Goal: Find specific page/section: Find specific page/section

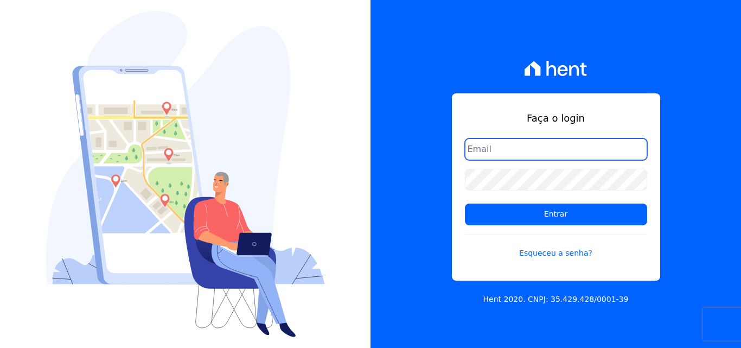
type input "[PERSON_NAME][EMAIL_ADDRESS][PERSON_NAME][DOMAIN_NAME]"
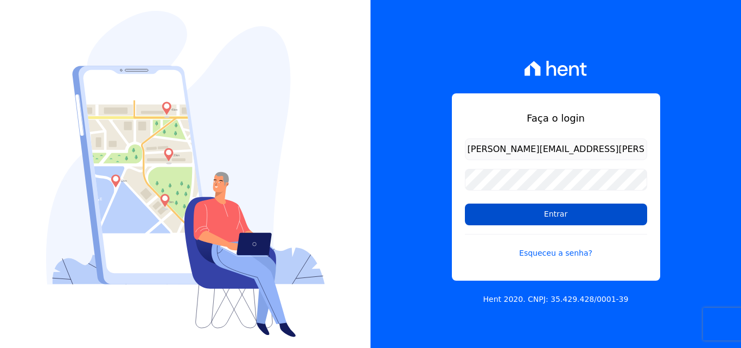
click at [498, 214] on input "Entrar" at bounding box center [556, 214] width 182 height 22
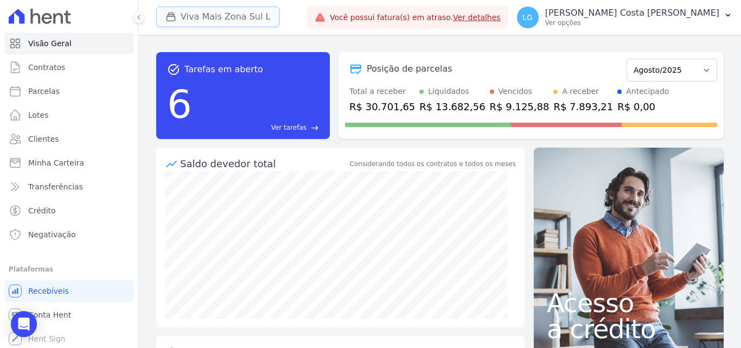
click at [255, 18] on button "Viva Mais Zona Sul L" at bounding box center [217, 17] width 123 height 21
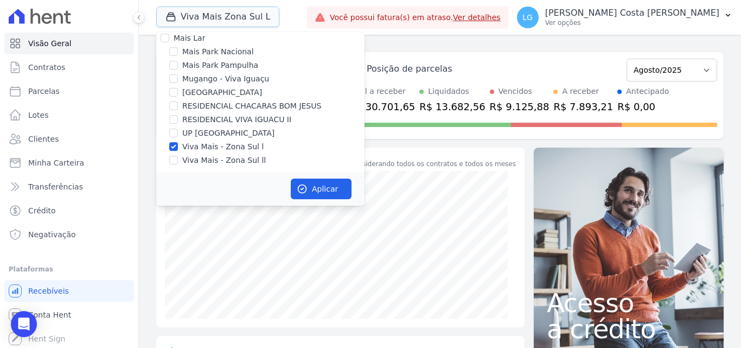
scroll to position [11, 0]
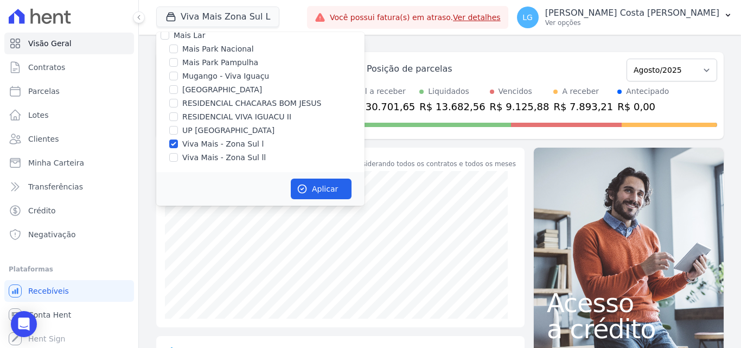
click at [195, 157] on label "Viva Mais - Zona Sul ll" at bounding box center [224, 157] width 84 height 11
click at [178, 157] on input "Viva Mais - Zona Sul ll" at bounding box center [173, 157] width 9 height 9
checkbox input "true"
click at [314, 187] on button "Aplicar" at bounding box center [321, 188] width 61 height 21
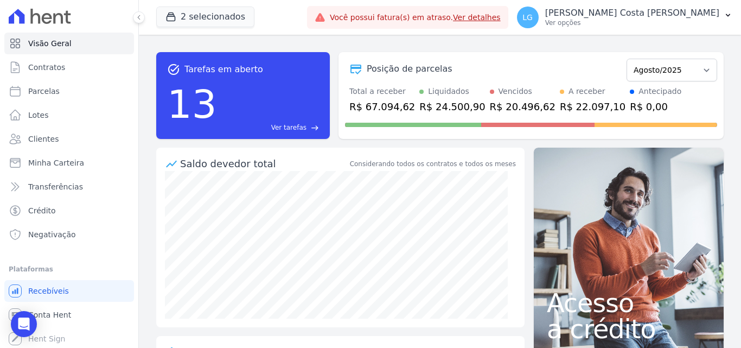
click at [593, 21] on p "Ver opções" at bounding box center [632, 22] width 174 height 9
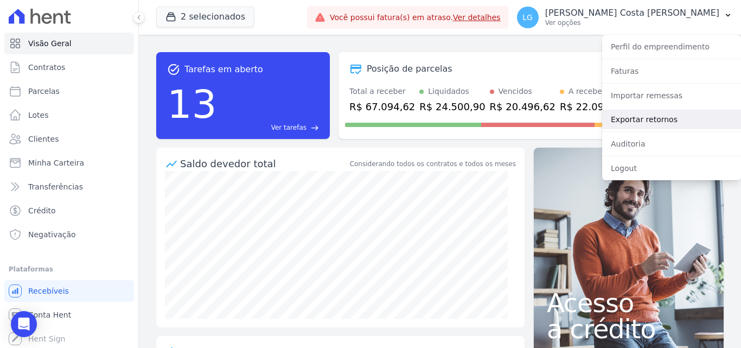
click at [647, 116] on link "Exportar retornos" at bounding box center [671, 120] width 139 height 20
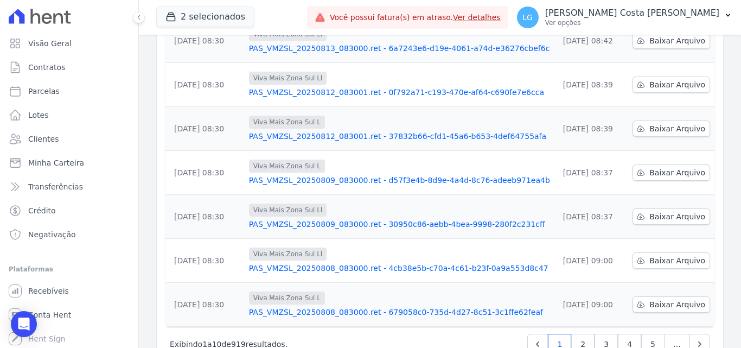
scroll to position [325, 0]
click at [579, 333] on link "2" at bounding box center [582, 343] width 23 height 21
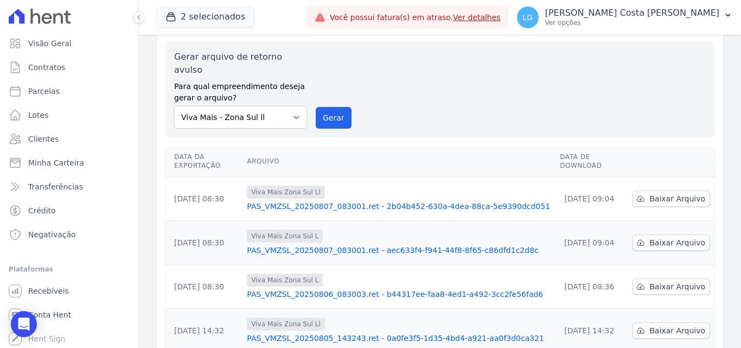
scroll to position [54, 0]
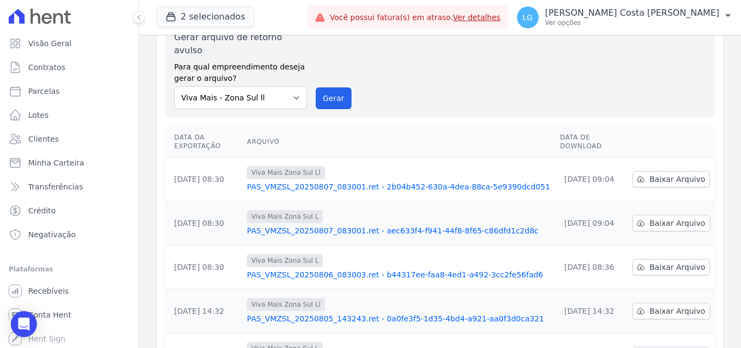
click at [347, 225] on link "PAS_VMZSL_20250807_083001.ret - aec633f4-f941-44f8-8f65-c86dfd1c2d8c" at bounding box center [399, 230] width 304 height 11
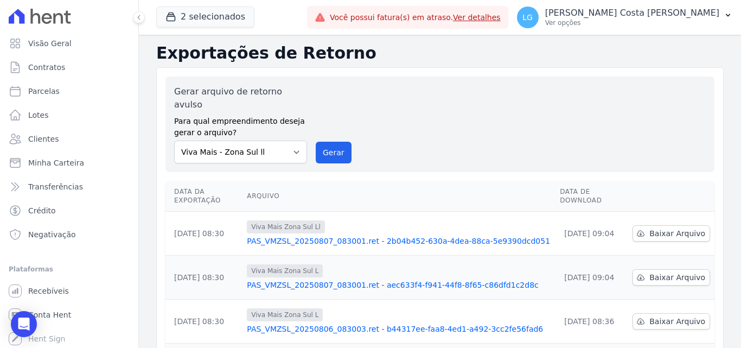
click at [348, 235] on link "PAS_VMZSL_20250807_083001.ret - 2b04b452-630a-4dea-88ca-5e9390dcd051" at bounding box center [399, 240] width 304 height 11
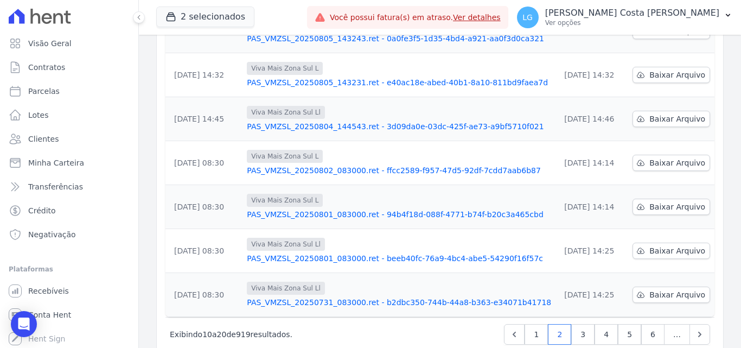
scroll to position [338, 0]
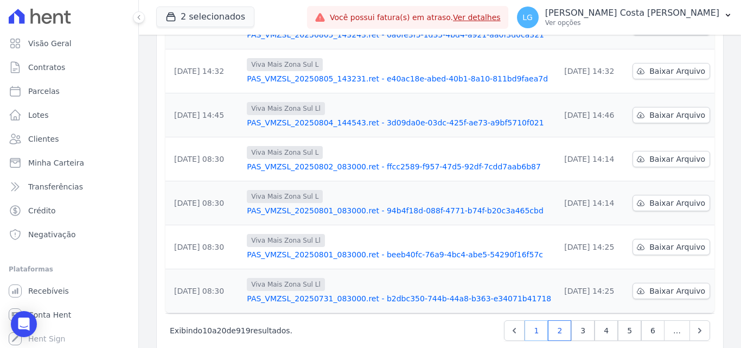
click at [535, 320] on link "1" at bounding box center [536, 330] width 23 height 21
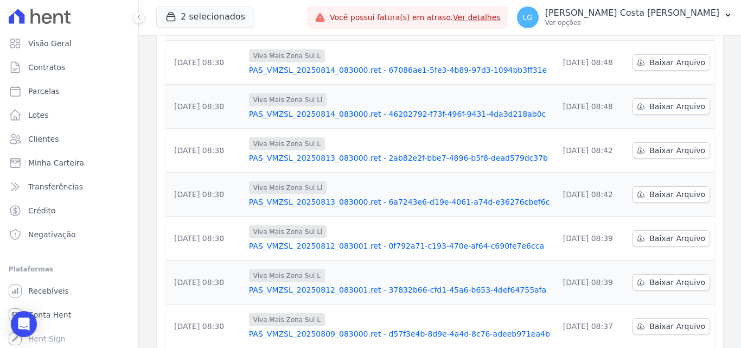
scroll to position [338, 0]
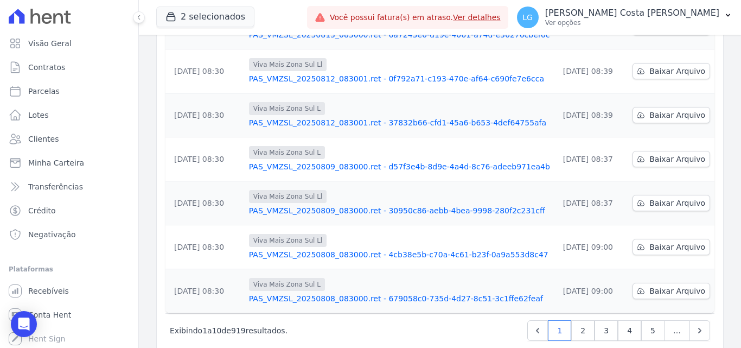
click at [352, 293] on link "PAS_VMZSL_20250808_083000.ret - 679058c0-735d-4d27-8c51-3c1ffe62feaf" at bounding box center [399, 298] width 301 height 11
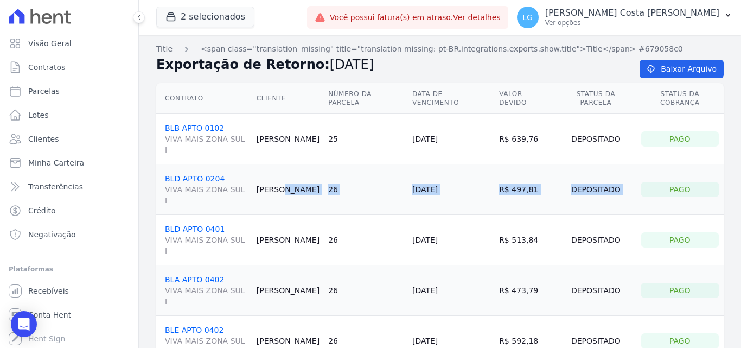
drag, startPoint x: 259, startPoint y: 166, endPoint x: 662, endPoint y: 168, distance: 403.0
click at [662, 168] on tr "BLD APTO 0204 VIVA MAIS ZONA SUL I Jhonattan Pereira 26 13/08/2025 R$ 497,81 De…" at bounding box center [439, 189] width 567 height 50
click at [205, 174] on link "BLD APTO 0204 VIVA MAIS ZONA SUL I" at bounding box center [206, 189] width 83 height 31
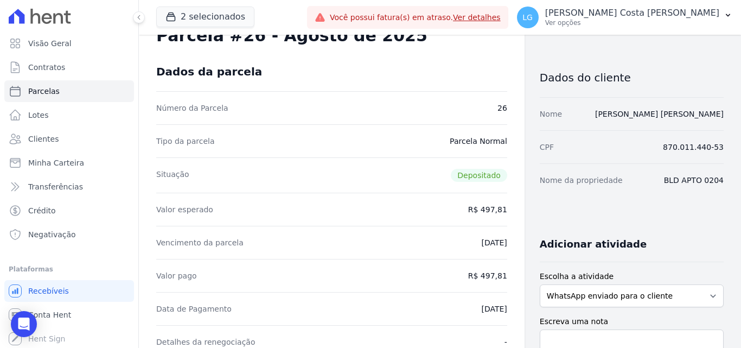
scroll to position [54, 0]
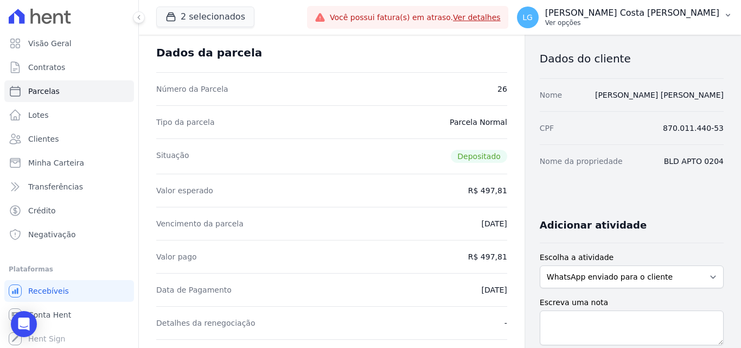
click at [634, 21] on p "Ver opções" at bounding box center [632, 22] width 174 height 9
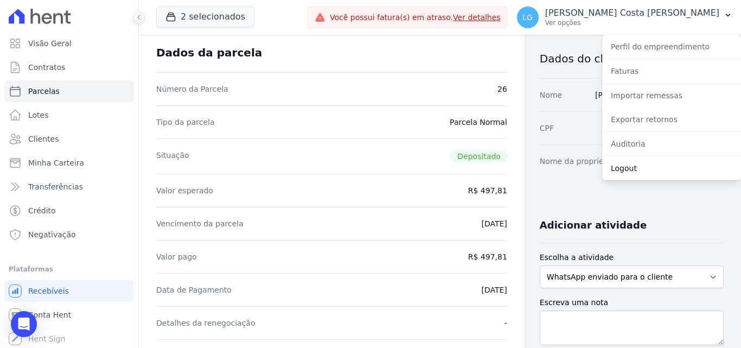
click at [630, 169] on link "Logout" at bounding box center [671, 168] width 139 height 20
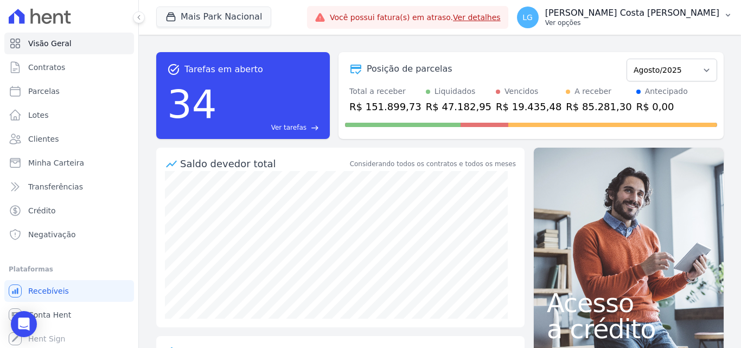
click at [631, 12] on p "Luiz Guilherme Costa Nascimento" at bounding box center [632, 13] width 174 height 11
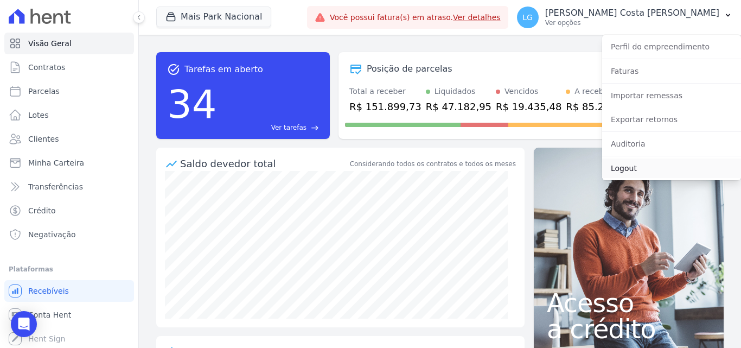
click at [636, 171] on link "Logout" at bounding box center [671, 168] width 139 height 20
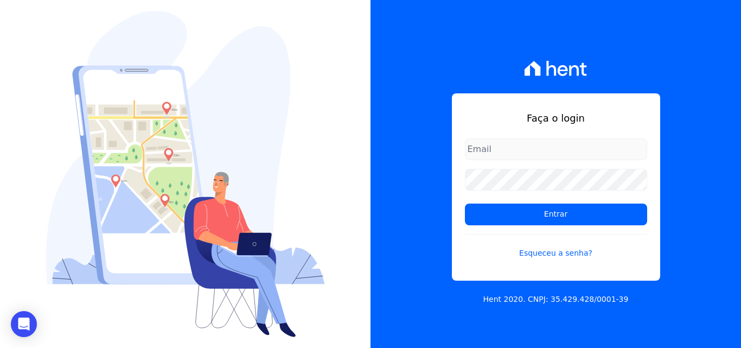
type input "[PERSON_NAME][EMAIL_ADDRESS][PERSON_NAME][DOMAIN_NAME]"
